Goal: Find specific page/section: Find specific page/section

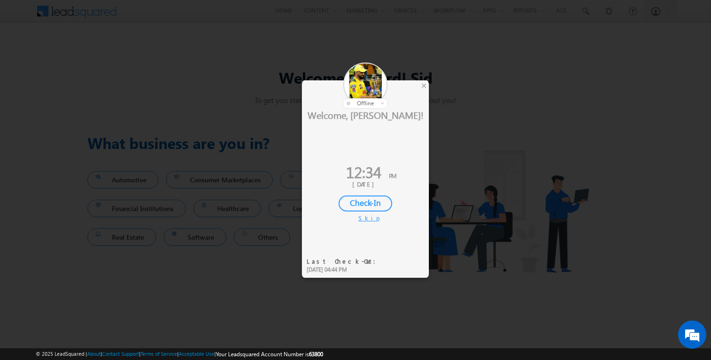
click at [368, 216] on div "Skip" at bounding box center [365, 218] width 14 height 8
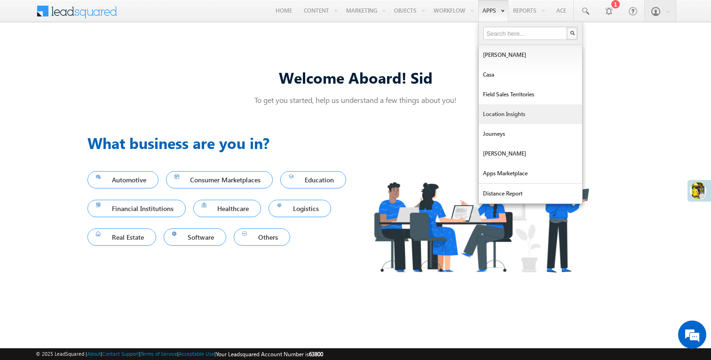
click at [500, 110] on link "Location Insights" at bounding box center [530, 114] width 103 height 20
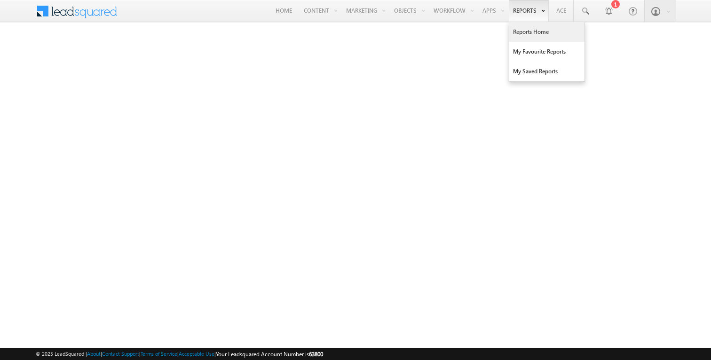
click at [528, 31] on link "Reports Home" at bounding box center [546, 32] width 75 height 20
